Goal: Task Accomplishment & Management: Use online tool/utility

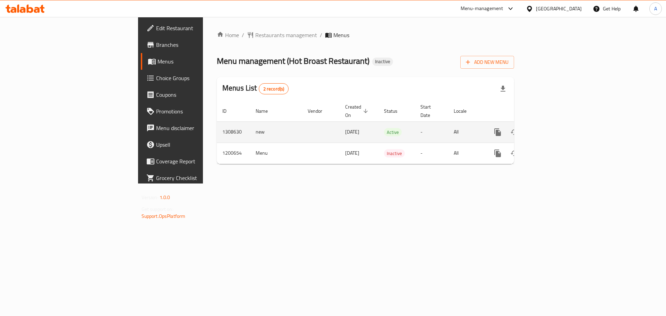
click at [556, 124] on link "enhanced table" at bounding box center [547, 132] width 17 height 17
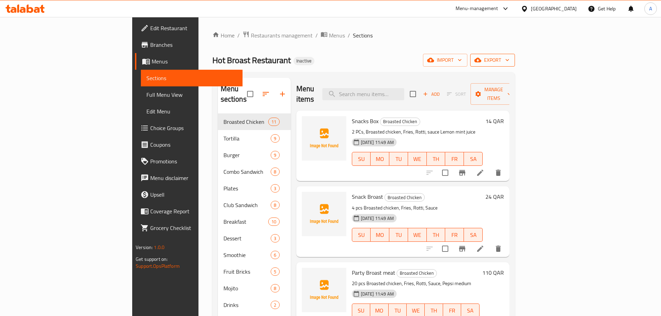
click at [511, 62] on icon "button" at bounding box center [507, 60] width 7 height 7
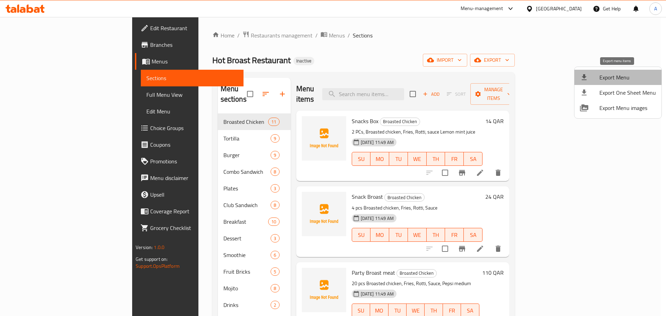
click at [628, 70] on li "Export Menu" at bounding box center [617, 77] width 87 height 15
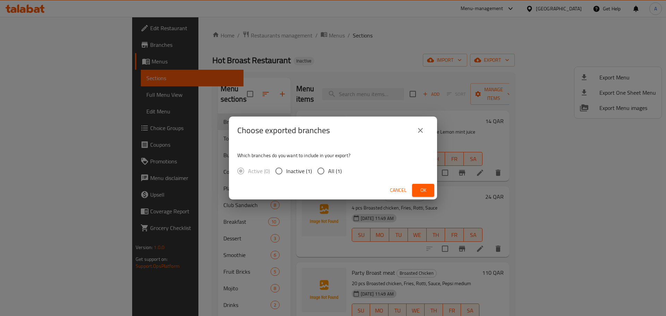
click at [336, 168] on span "All (1)" at bounding box center [335, 171] width 14 height 8
click at [328, 168] on input "All (1)" at bounding box center [321, 171] width 15 height 15
radio input "true"
click at [424, 184] on div "Cancel Ok" at bounding box center [333, 190] width 208 height 18
click at [424, 186] on button "Ok" at bounding box center [423, 190] width 22 height 13
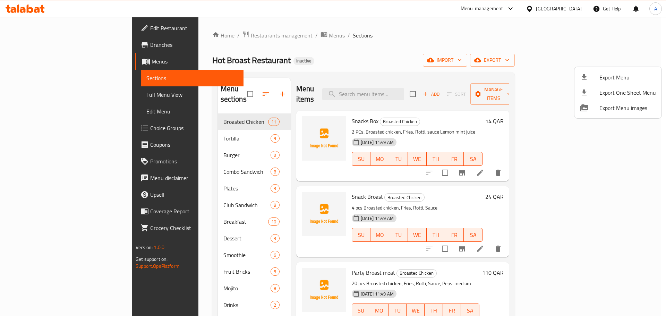
click at [398, 84] on div at bounding box center [333, 158] width 666 height 316
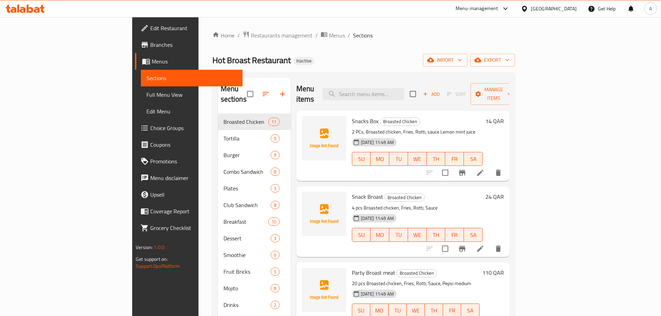
click at [398, 88] on input "search" at bounding box center [363, 94] width 82 height 12
paste input "Family Broast"
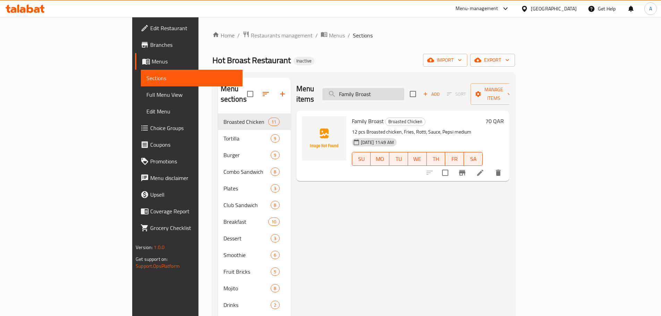
click at [404, 88] on input "Family Broast" at bounding box center [363, 94] width 82 height 12
paste input "Hot Broast Special"
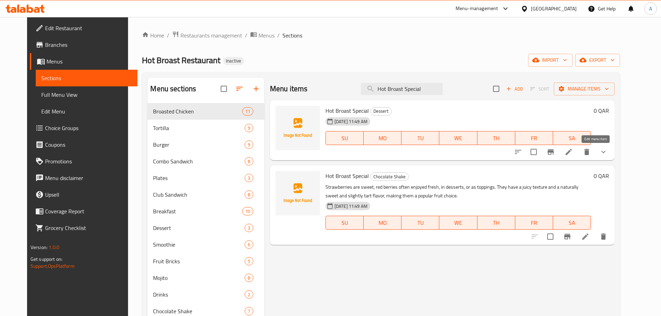
type input "Hot Broast Special"
click at [573, 155] on icon at bounding box center [568, 152] width 8 height 8
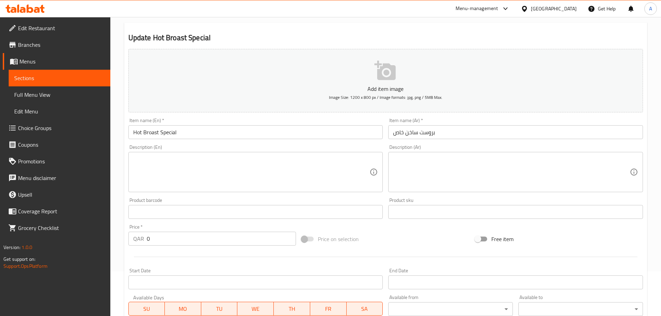
scroll to position [190, 0]
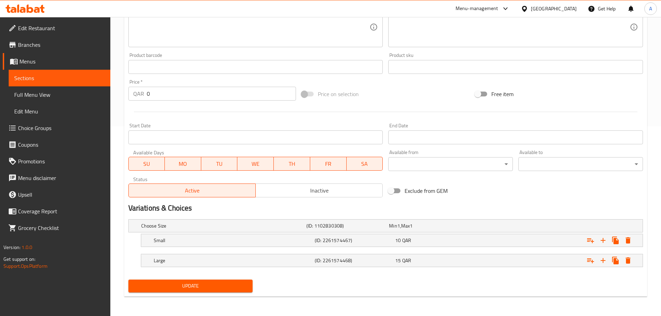
click at [44, 97] on span "Full Menu View" at bounding box center [59, 95] width 91 height 8
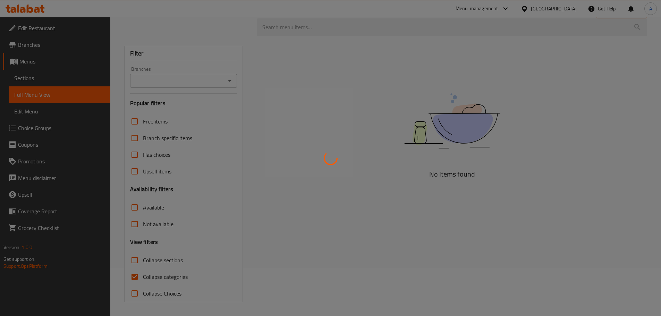
scroll to position [48, 0]
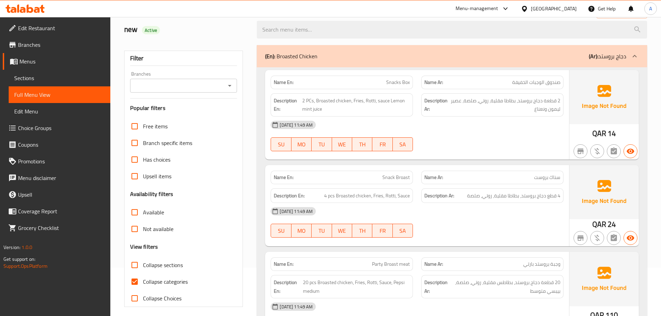
click at [204, 120] on div "Free items" at bounding box center [183, 126] width 107 height 17
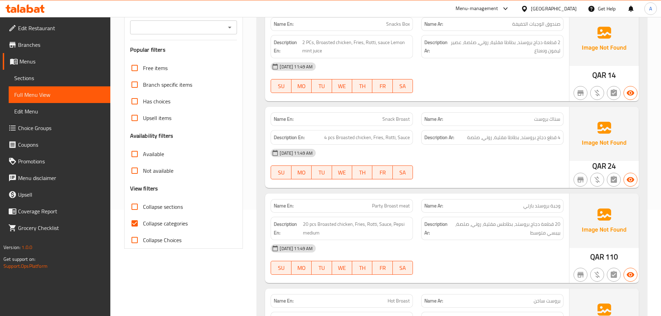
scroll to position [152, 0]
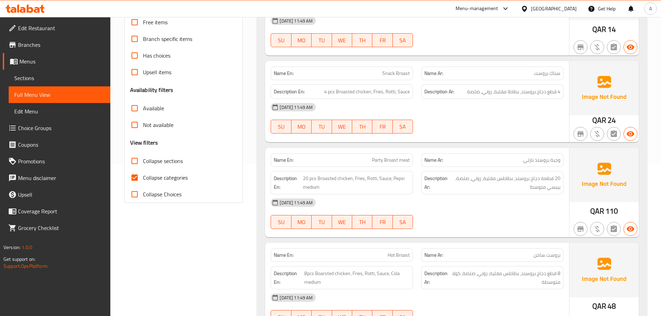
click at [145, 161] on span "Collapse sections" at bounding box center [163, 161] width 40 height 8
click at [143, 161] on input "Collapse sections" at bounding box center [134, 161] width 17 height 17
checkbox input "true"
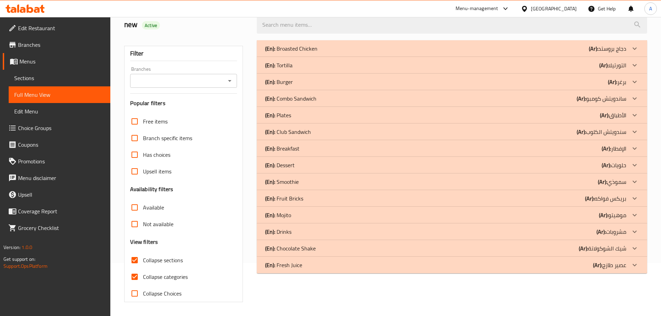
scroll to position [53, 0]
click at [301, 248] on p "(En): Chocolate Shake" at bounding box center [290, 248] width 51 height 8
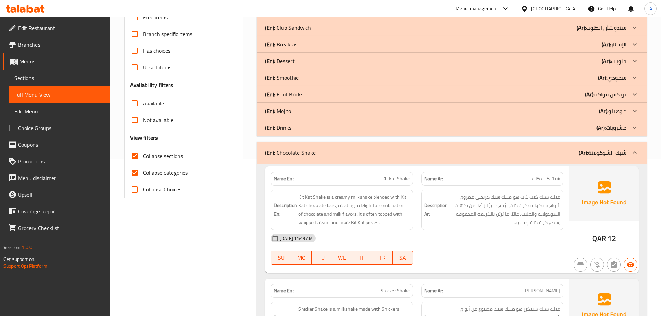
scroll to position [296, 0]
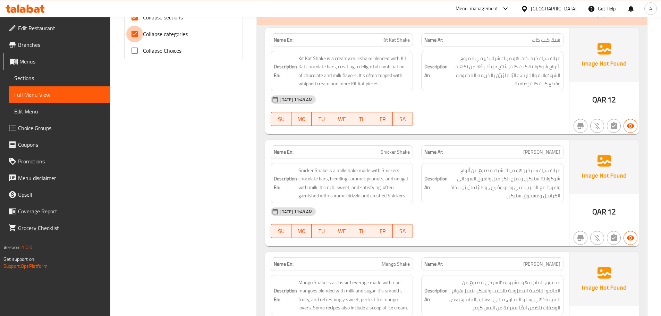
click at [137, 38] on input "Collapse categories" at bounding box center [134, 34] width 17 height 17
checkbox input "false"
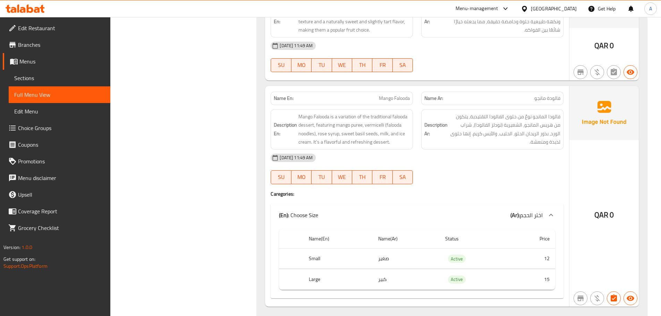
scroll to position [1293, 0]
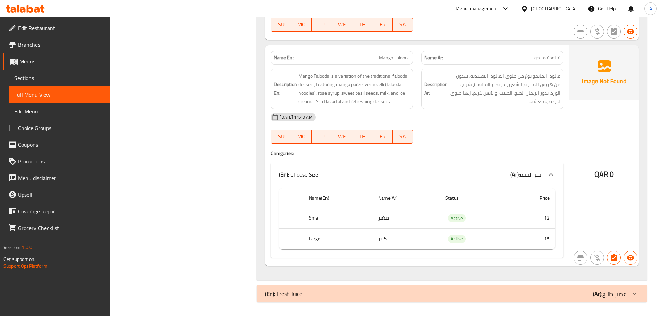
click at [443, 157] on div "Name En: Mango Falooda Name Ar: فالودة مانجو Description En: Mango Falooda is a…" at bounding box center [417, 155] width 304 height 221
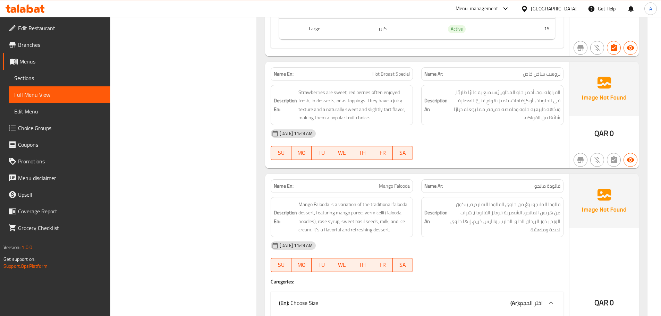
scroll to position [1181, 0]
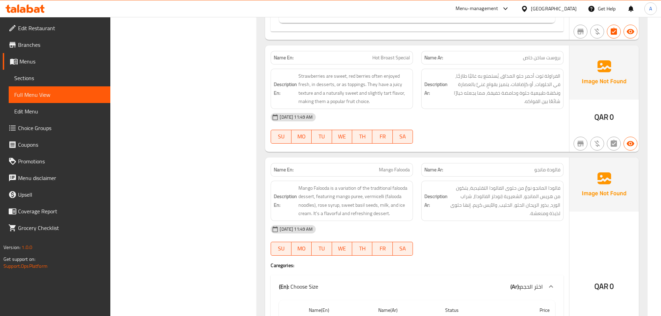
click at [412, 58] on div "Name En: Hot Broast Special" at bounding box center [342, 58] width 142 height 14
click at [409, 57] on span "Hot Broast Special" at bounding box center [390, 57] width 37 height 7
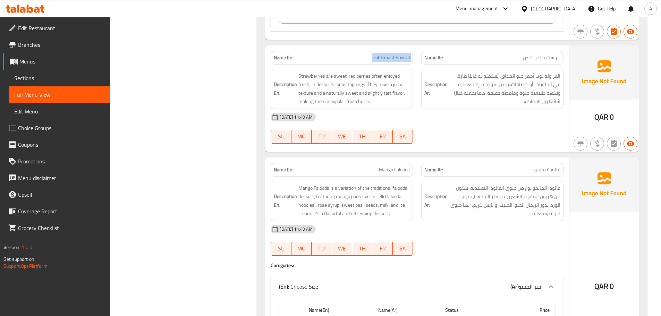
click at [409, 57] on span "Hot Broast Special" at bounding box center [390, 57] width 37 height 7
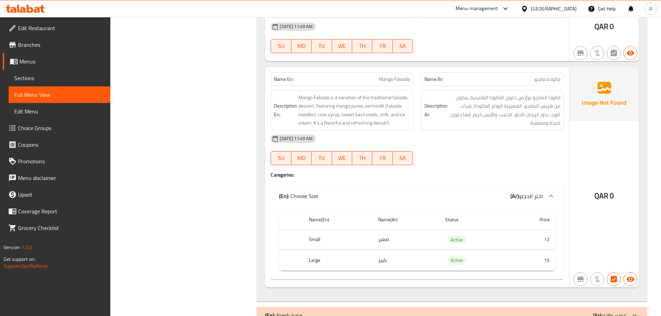
scroll to position [1285, 0]
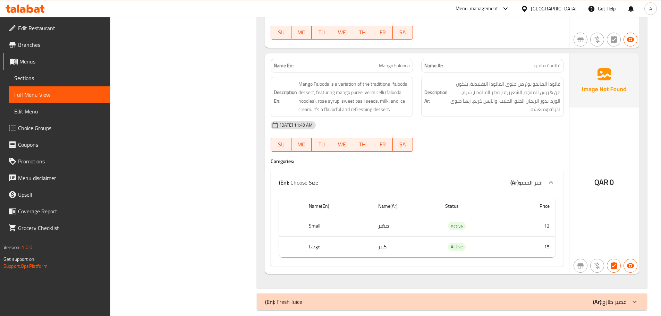
drag, startPoint x: 195, startPoint y: 75, endPoint x: 211, endPoint y: 32, distance: 45.6
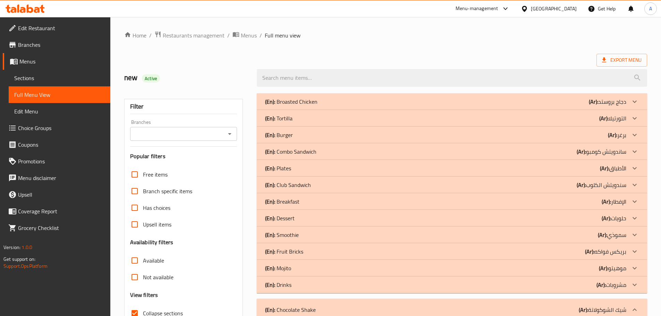
scroll to position [223, 0]
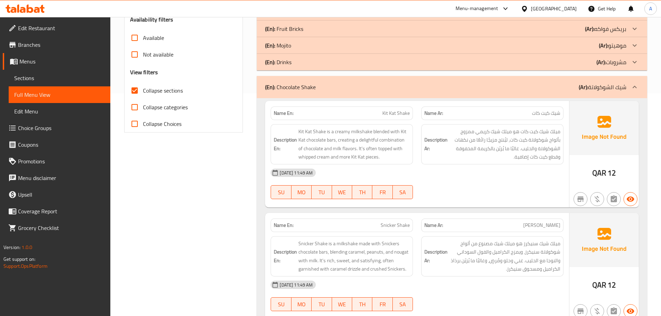
click at [638, 91] on icon at bounding box center [634, 87] width 8 height 8
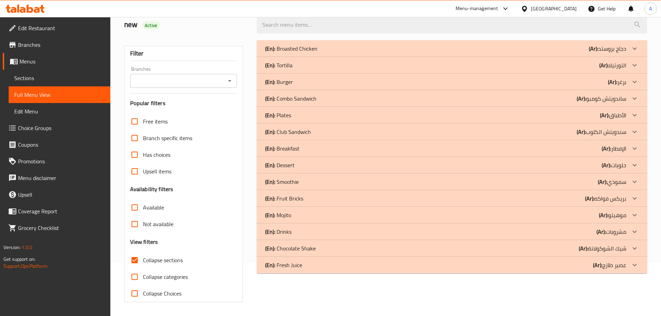
scroll to position [53, 0]
click at [615, 267] on p "(Ar): عصير طازج" at bounding box center [609, 265] width 33 height 8
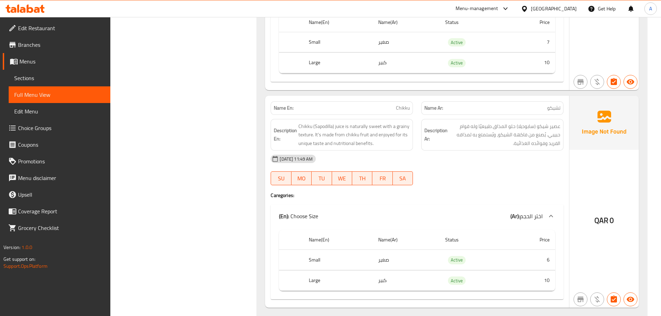
scroll to position [2886, 0]
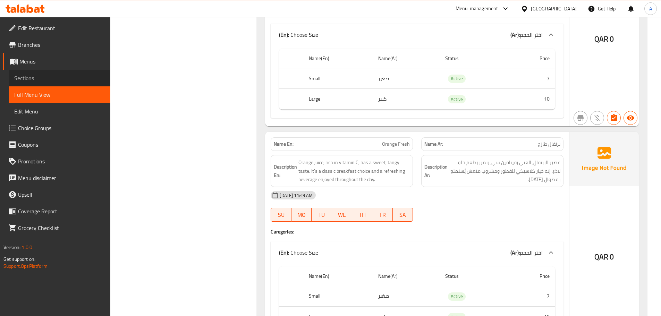
click at [85, 74] on span "Sections" at bounding box center [59, 78] width 91 height 8
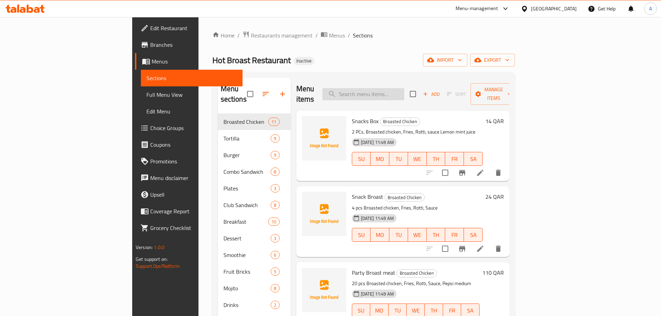
click at [400, 90] on input "search" at bounding box center [363, 94] width 82 height 12
paste input "Tortilla Kabab"
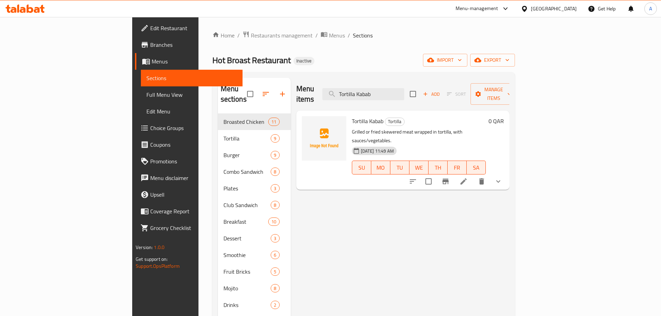
click at [502, 177] on icon "show more" at bounding box center [498, 181] width 8 height 8
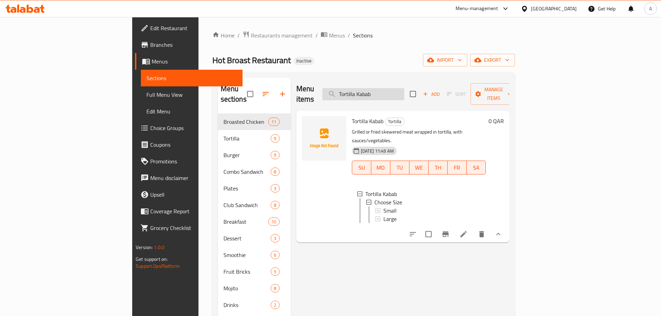
click at [404, 88] on input "Tortilla Kabab" at bounding box center [363, 94] width 82 height 12
paste input "Nuggets Burger"
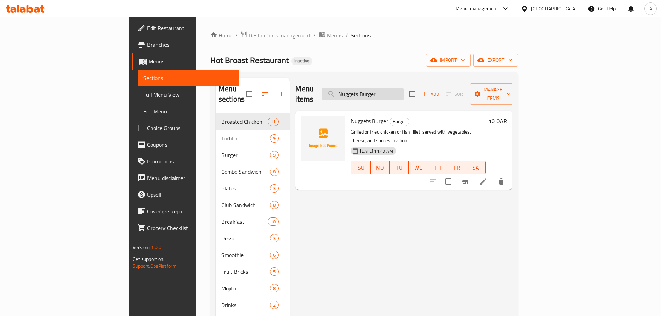
click at [403, 88] on input "Nuggets Burger" at bounding box center [363, 94] width 82 height 12
paste input "Beef"
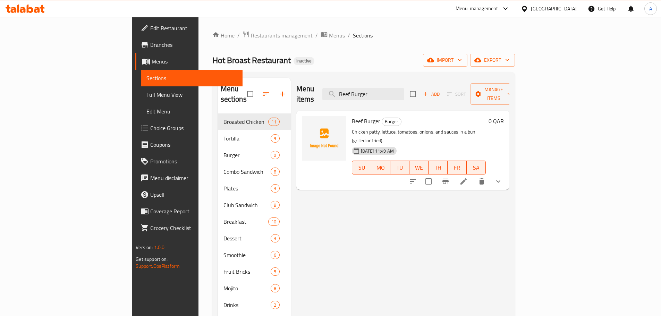
type input "Beef Burger"
